Goal: Navigation & Orientation: Find specific page/section

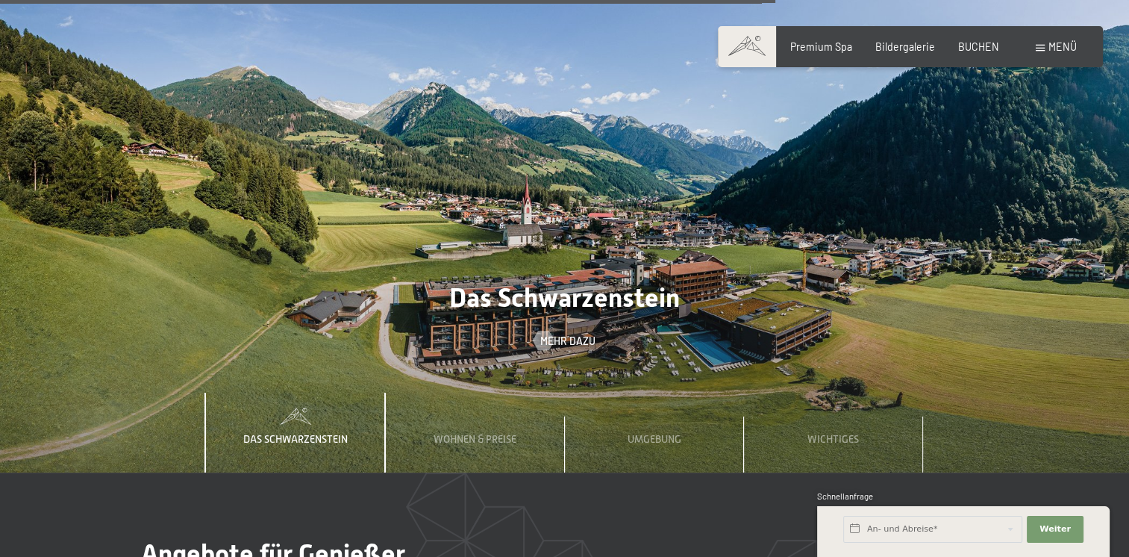
scroll to position [4330, 0]
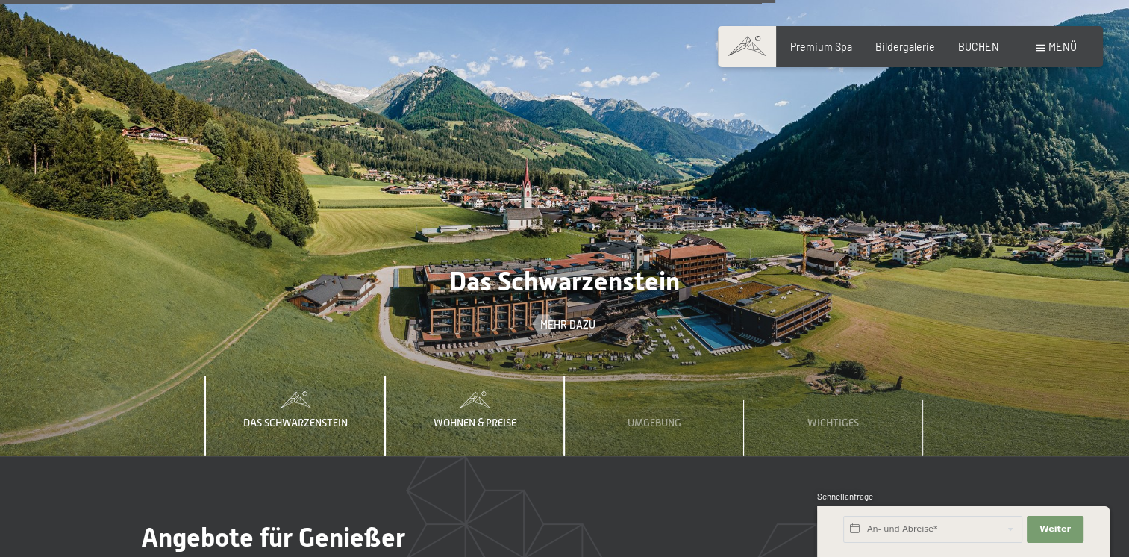
click at [511, 417] on span "Wohnen & Preise" at bounding box center [475, 423] width 83 height 12
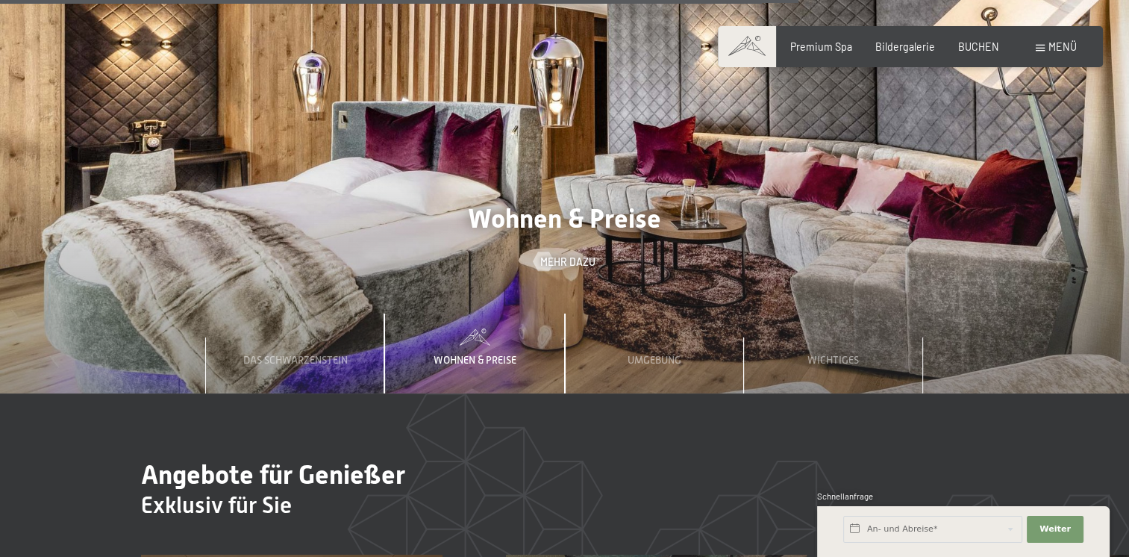
scroll to position [4479, 0]
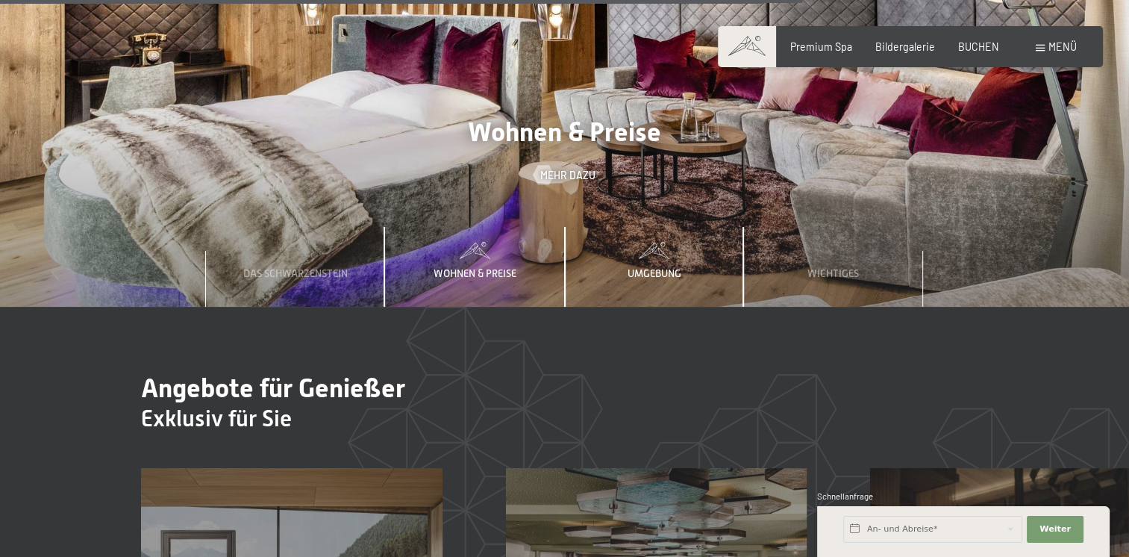
click at [656, 267] on span "Umgebung" at bounding box center [655, 273] width 54 height 12
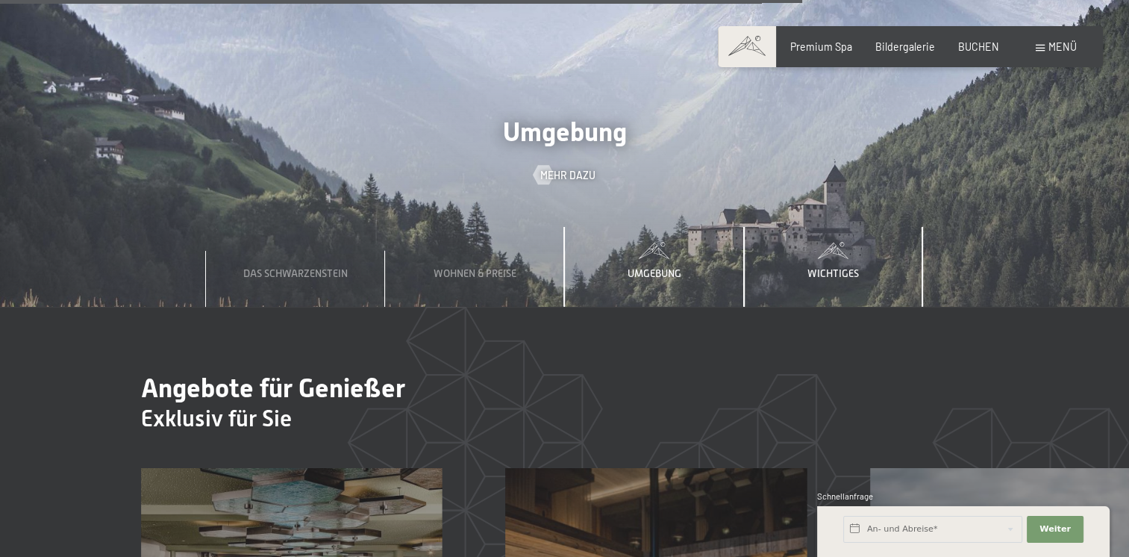
click at [821, 267] on span "Wichtiges" at bounding box center [834, 273] width 52 height 12
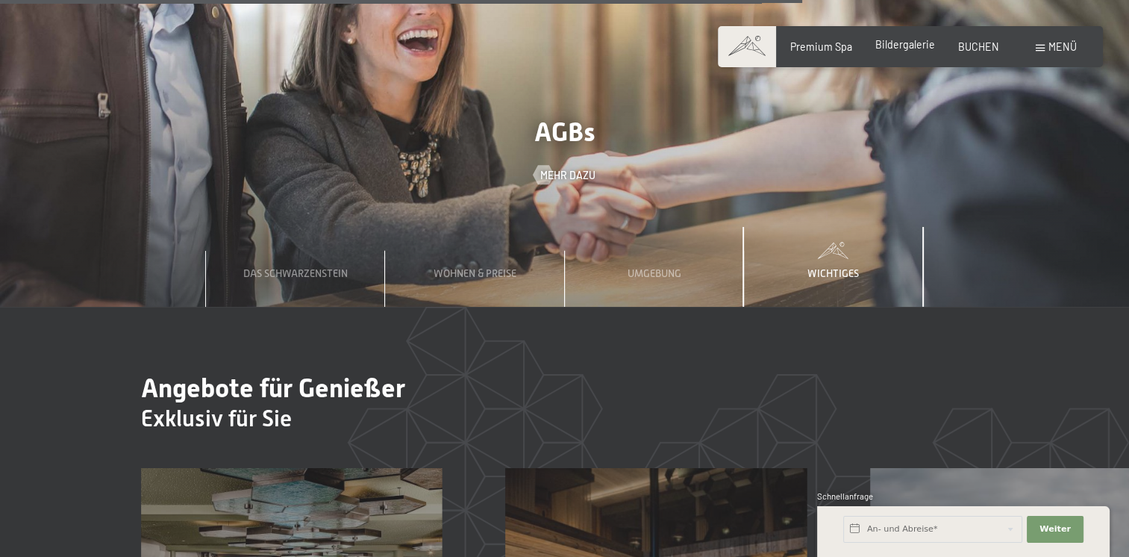
click at [908, 44] on span "Bildergalerie" at bounding box center [906, 44] width 60 height 13
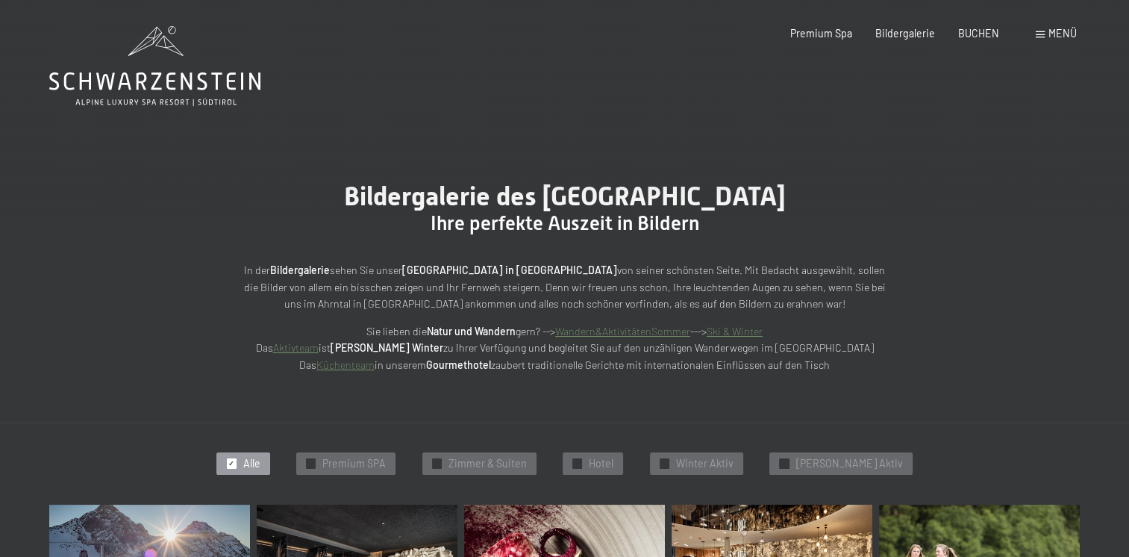
click at [1050, 32] on span "Menü" at bounding box center [1063, 33] width 28 height 13
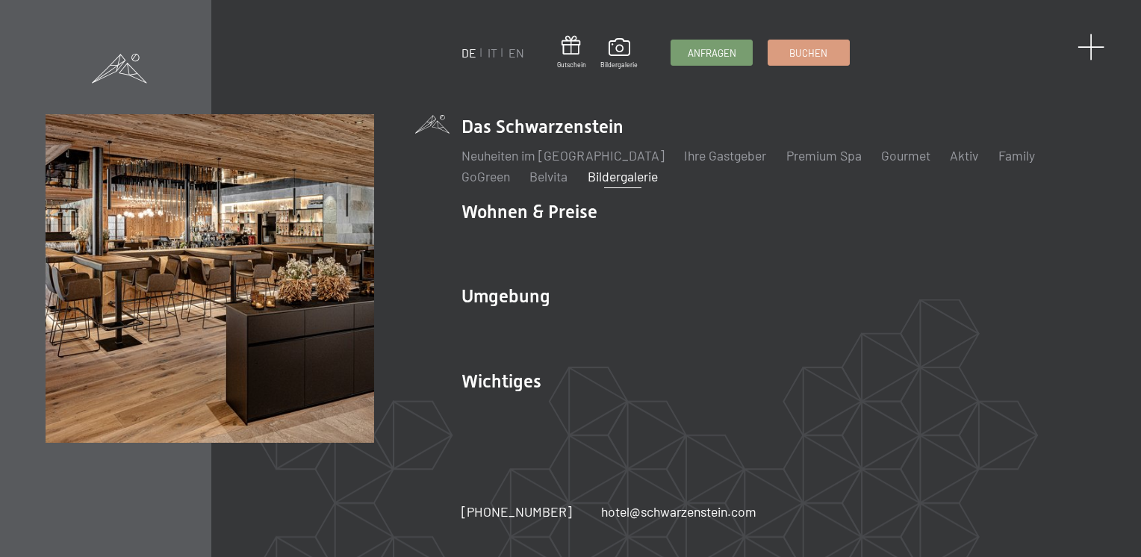
click at [1097, 49] on span at bounding box center [1091, 48] width 28 height 28
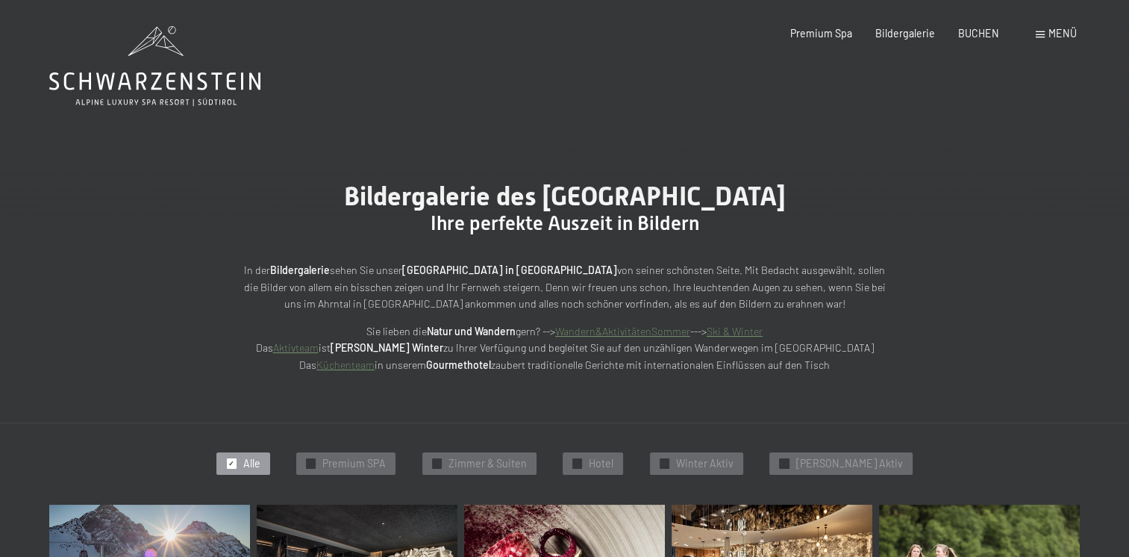
click at [1056, 31] on span "Menü" at bounding box center [1063, 33] width 28 height 13
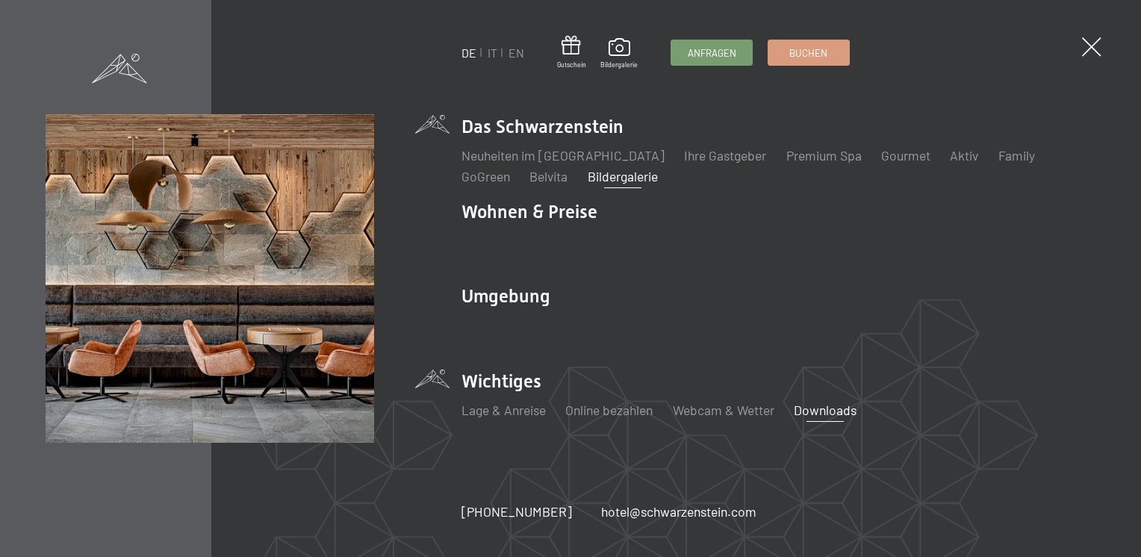
click at [824, 411] on link "Downloads" at bounding box center [825, 410] width 63 height 16
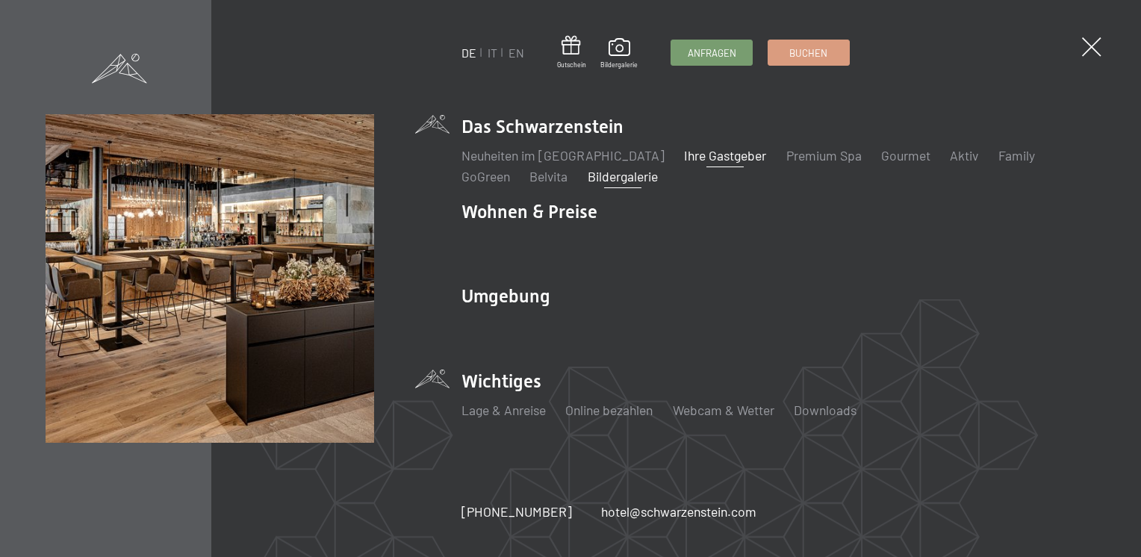
click at [705, 154] on link "Ihre Gastgeber" at bounding box center [725, 155] width 82 height 16
